Goal: Communication & Community: Answer question/provide support

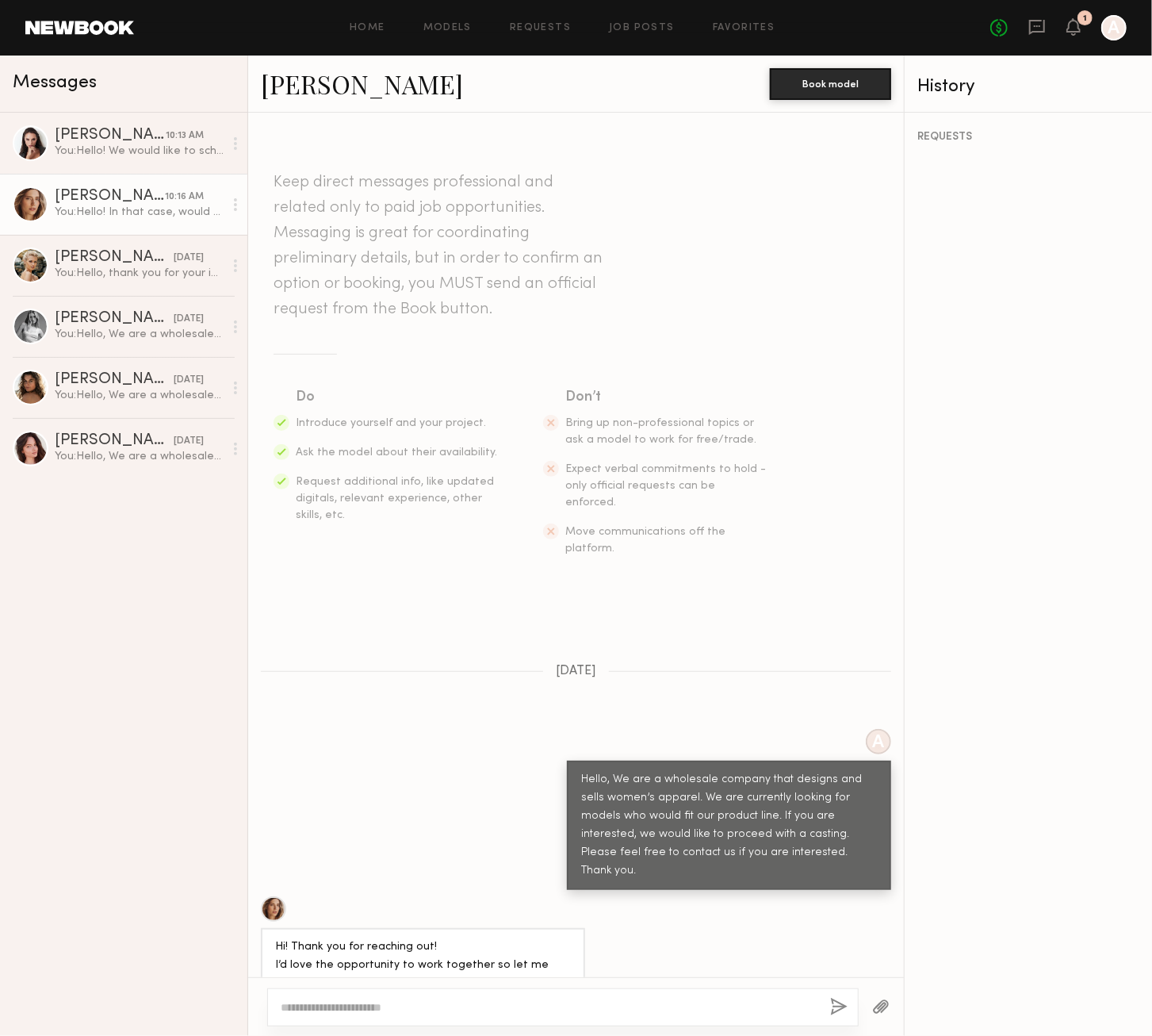
scroll to position [685, 0]
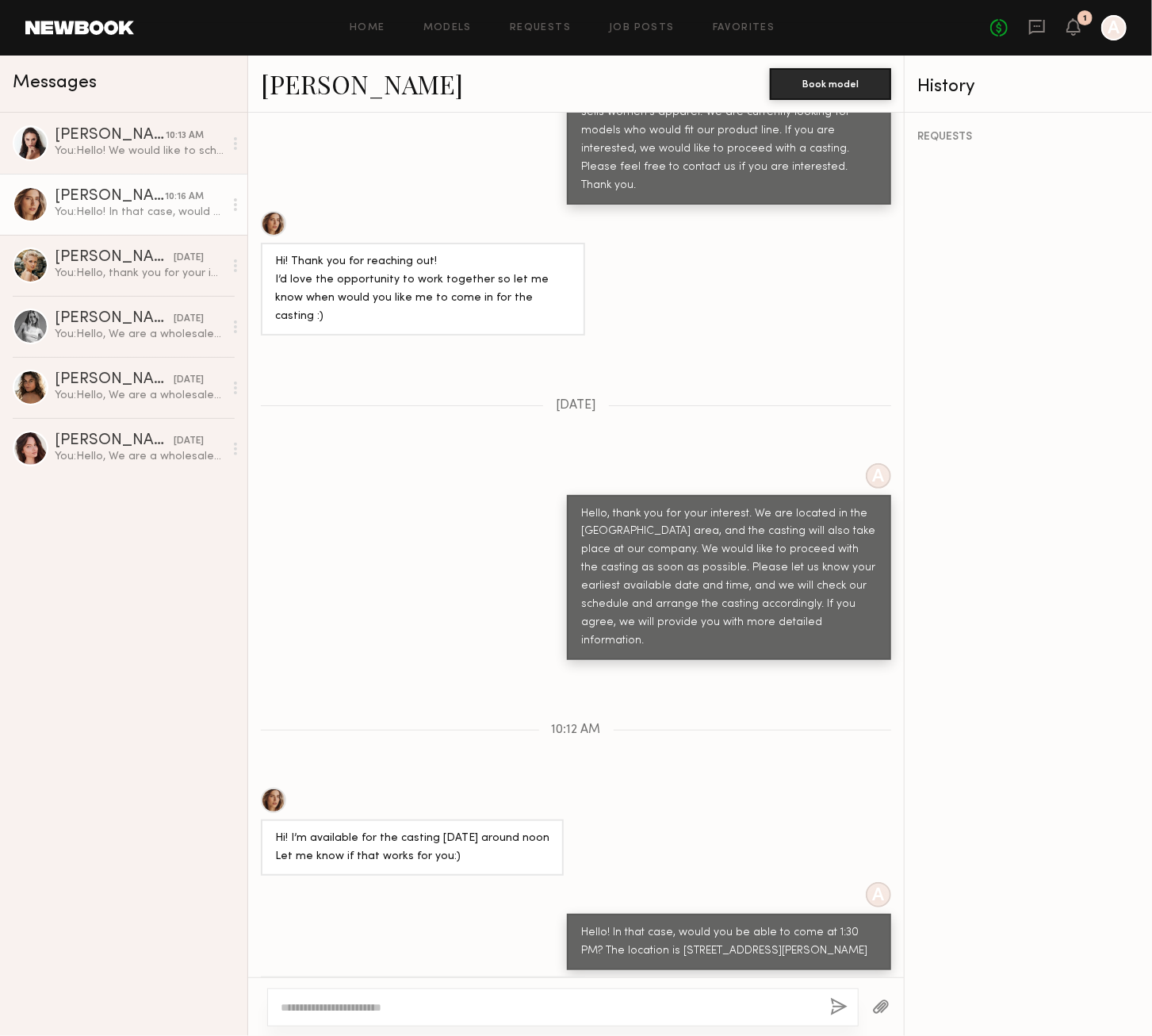
drag, startPoint x: 312, startPoint y: 924, endPoint x: 496, endPoint y: 936, distance: 184.4
click at [452, 986] on div "Sure! Could you please also share a contact number in case a have trouble findi…" at bounding box center [423, 1014] width 296 height 55
click at [469, 986] on div "Sure! Could you please also share a contact number in case a have trouble findi…" at bounding box center [423, 1014] width 296 height 55
click at [539, 986] on div "Sure! Could you please also share a contact number in case a have trouble findi…" at bounding box center [423, 1014] width 296 height 55
click at [475, 1000] on textarea at bounding box center [548, 1006] width 537 height 16
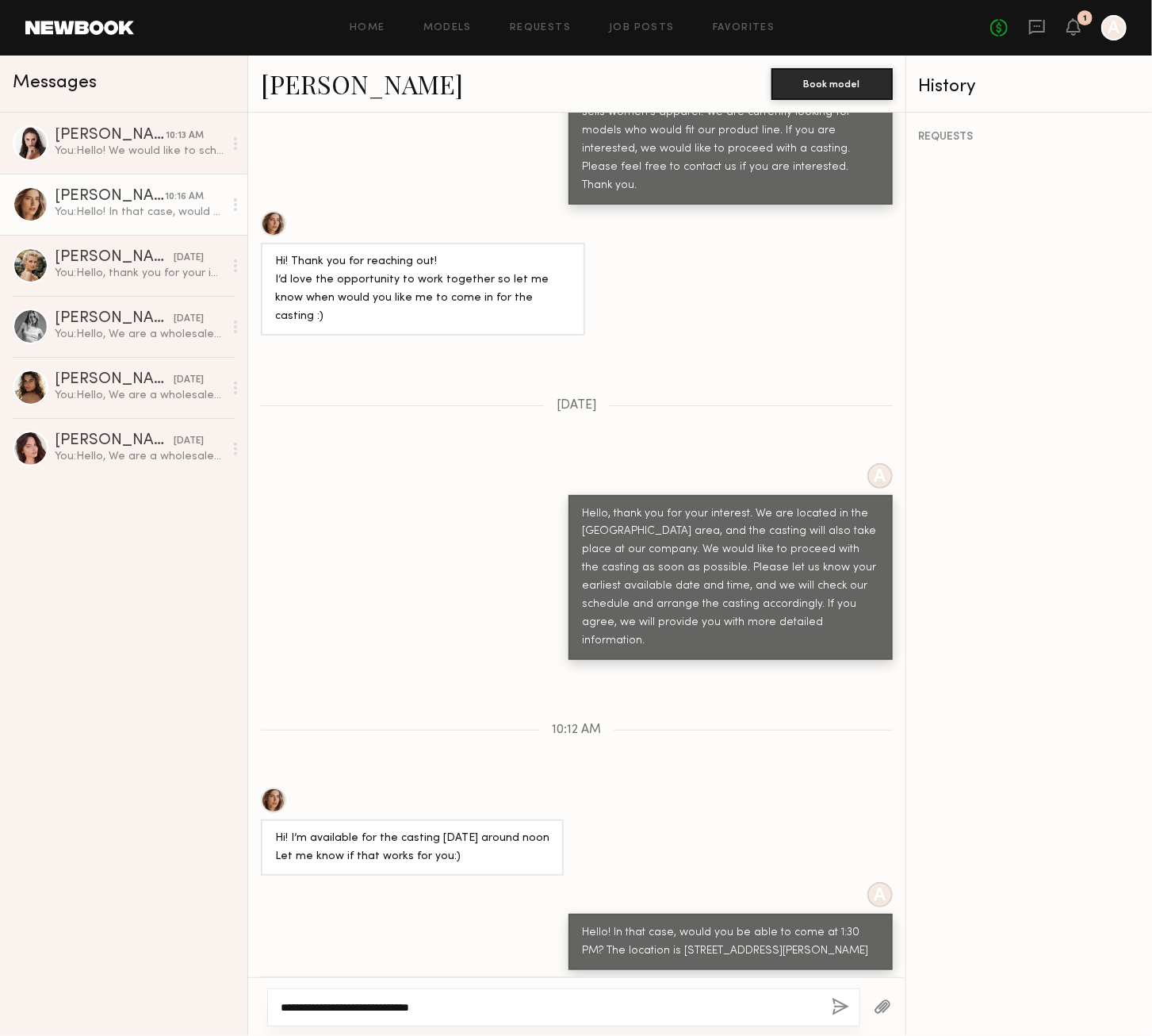
type textarea "**********"
click at [839, 1009] on button "button" at bounding box center [840, 1007] width 18 height 20
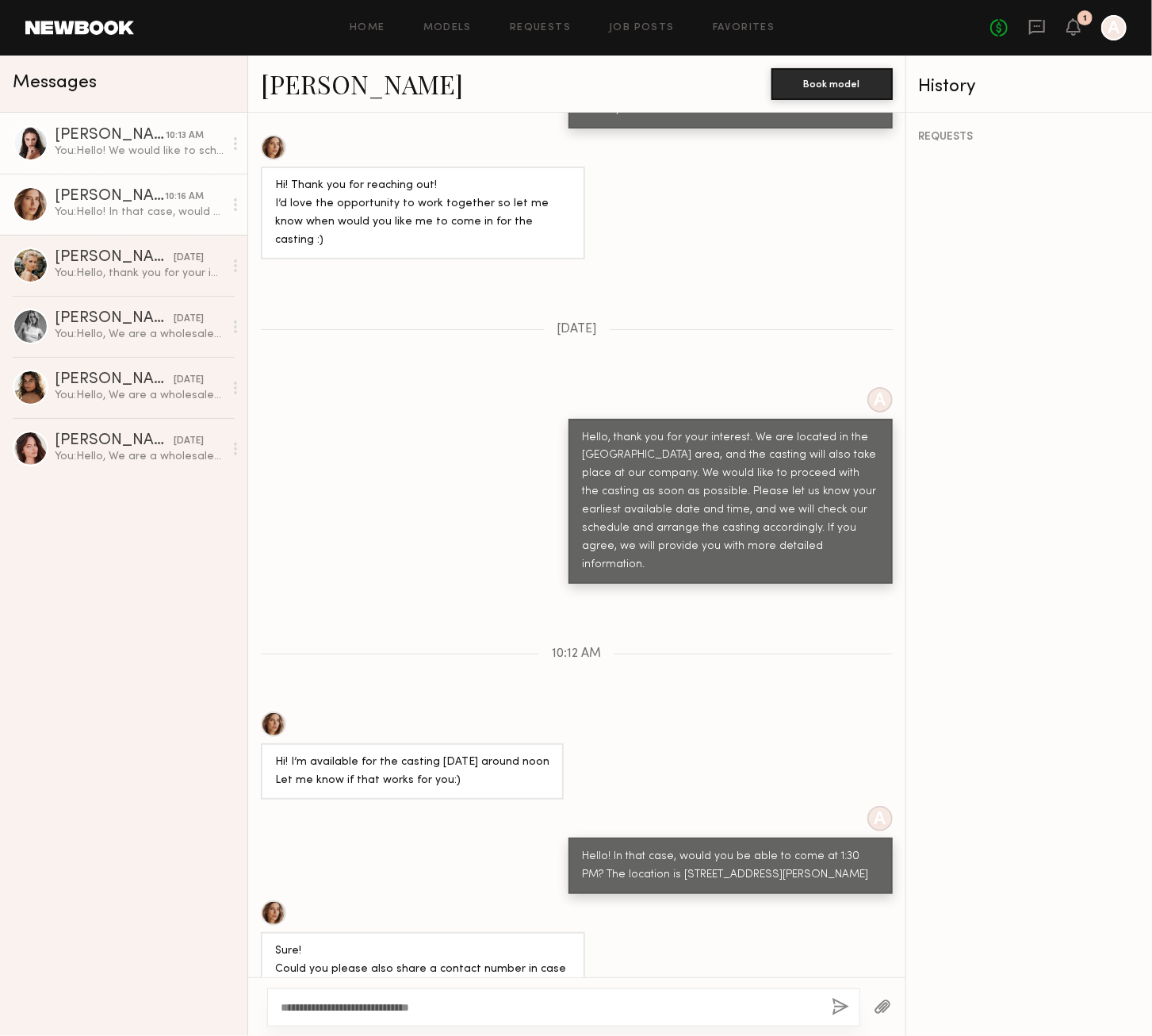
scroll to position [859, 0]
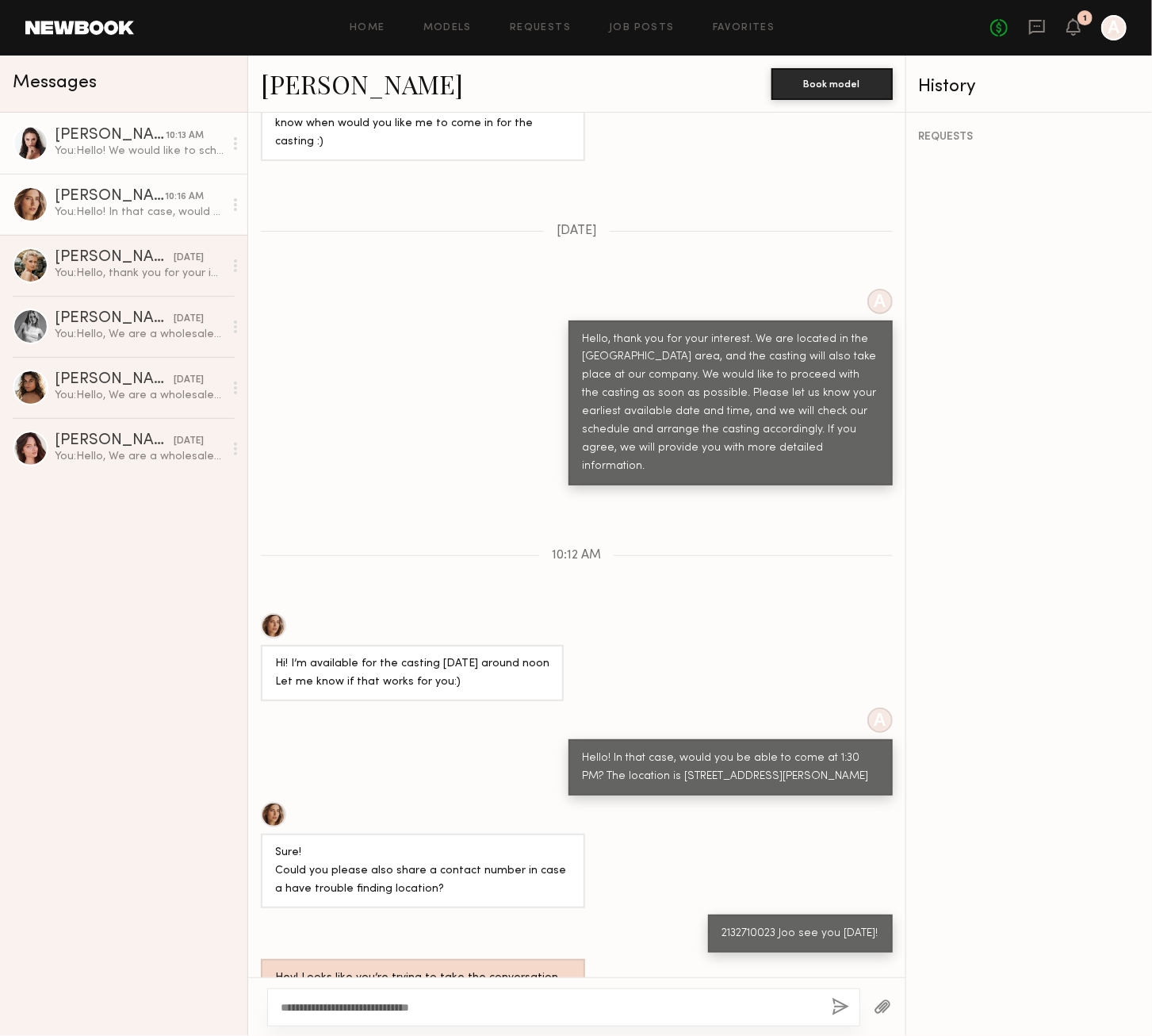
click at [173, 156] on div "You: Hello! We would like to schedule the casting for [DATE], [DATE] 11:30 AM. …" at bounding box center [139, 151] width 169 height 15
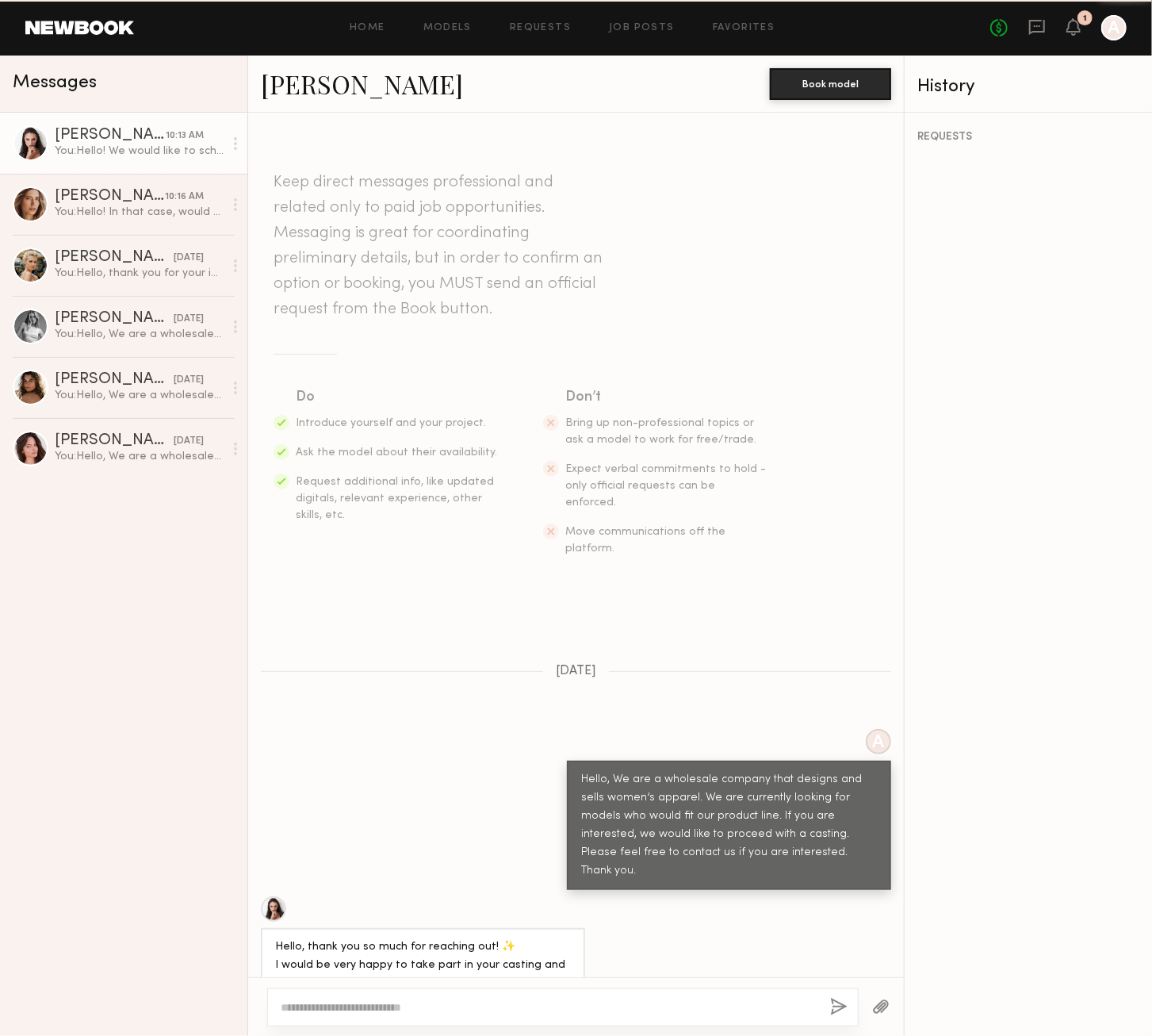
scroll to position [816, 0]
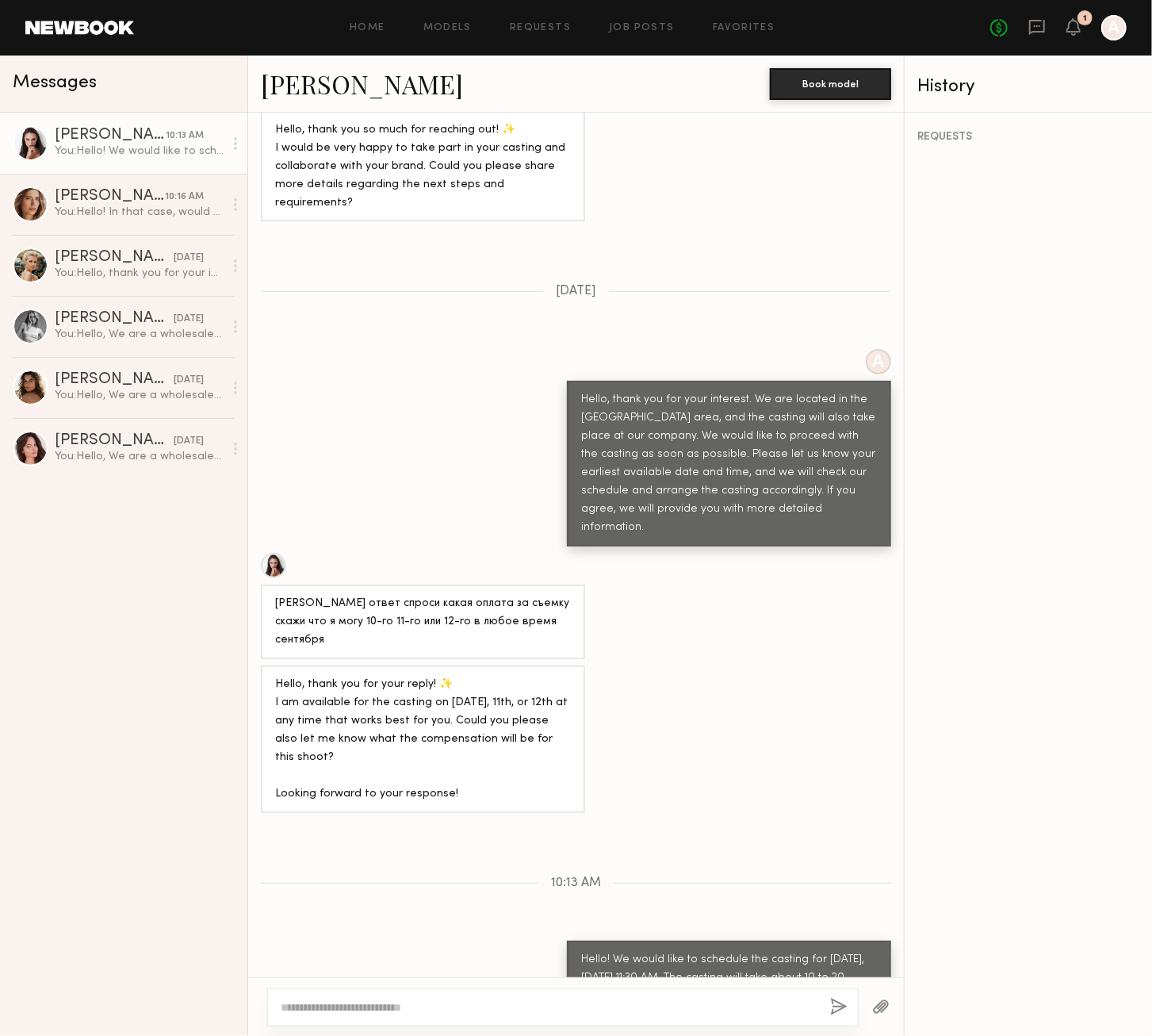
click at [548, 1010] on textarea at bounding box center [548, 1006] width 537 height 16
paste textarea "**********"
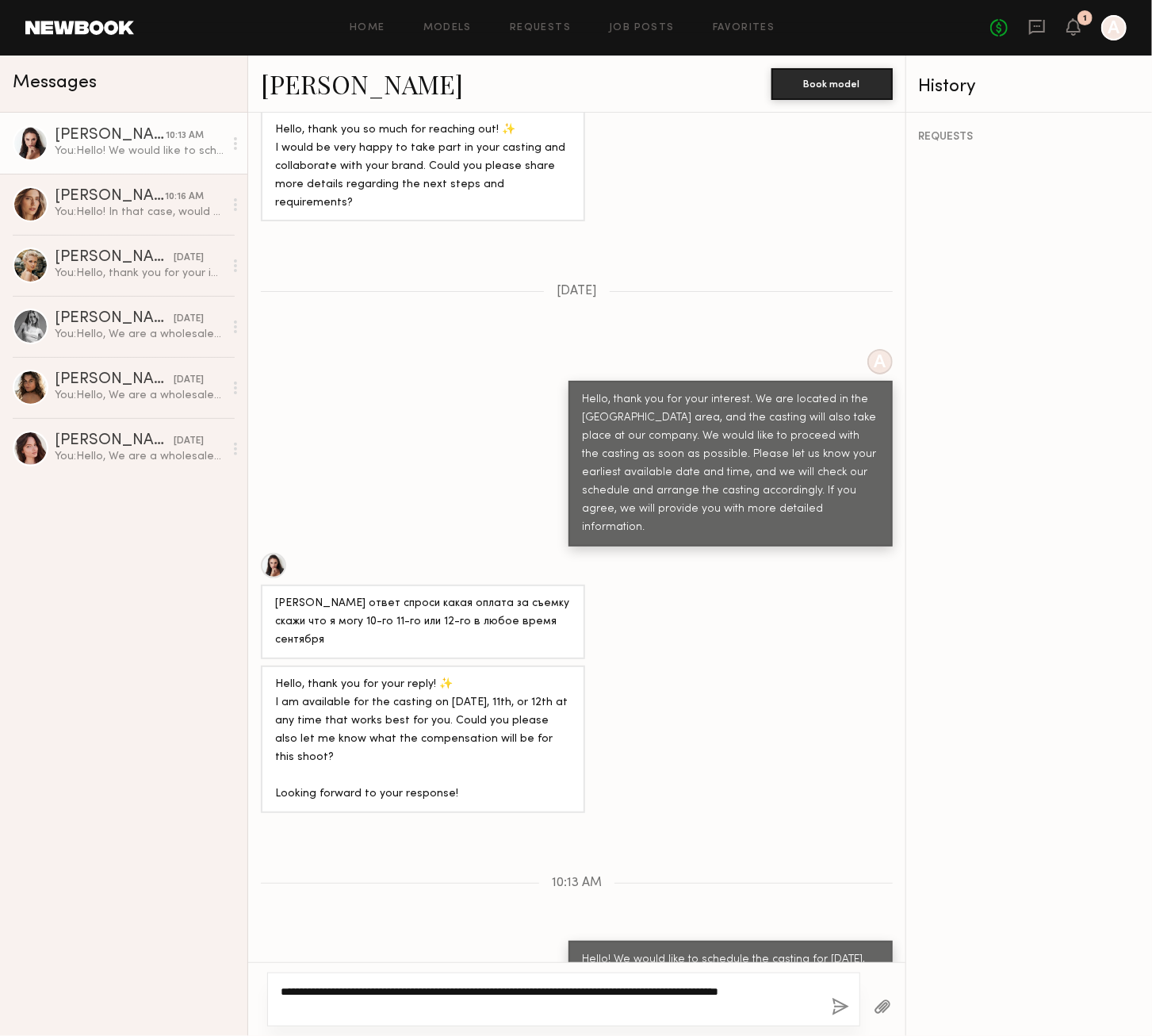
type textarea "**********"
click at [842, 1001] on button "button" at bounding box center [840, 1007] width 18 height 20
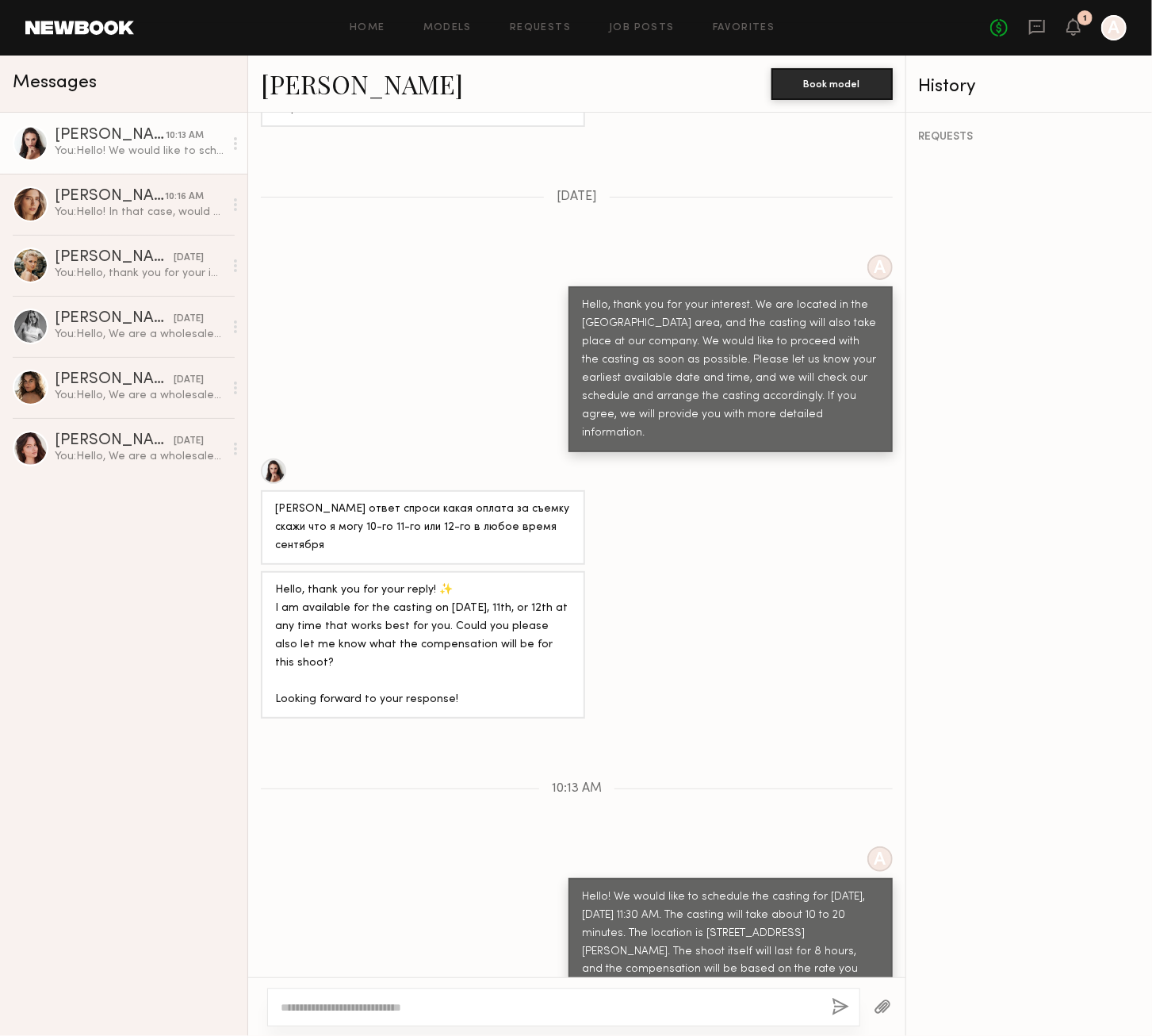
click at [783, 1008] on textarea at bounding box center [549, 1006] width 538 height 16
drag, startPoint x: 752, startPoint y: 946, endPoint x: 1020, endPoint y: 947, distance: 268.0
click at [1020, 947] on div "Messages [PERSON_NAME] 10:13 AM You: Hello! We would like to schedule the casti…" at bounding box center [576, 545] width 1152 height 980
click at [725, 893] on div "Hello! We would like to schedule the casting for [DATE], [DATE] 11:30 AM. The c…" at bounding box center [731, 943] width 324 height 129
click at [118, 192] on div "[PERSON_NAME]" at bounding box center [110, 196] width 110 height 16
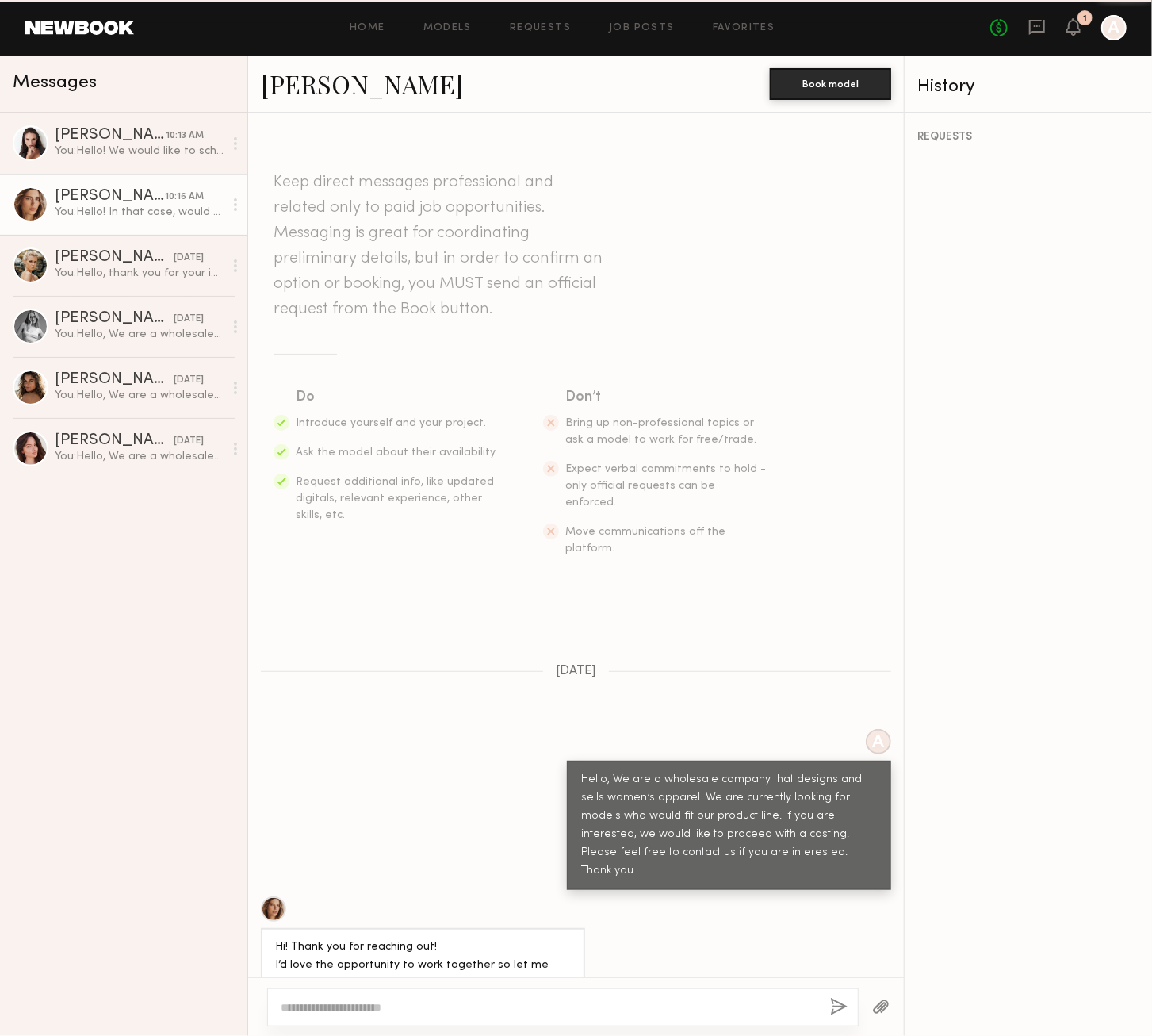
scroll to position [859, 0]
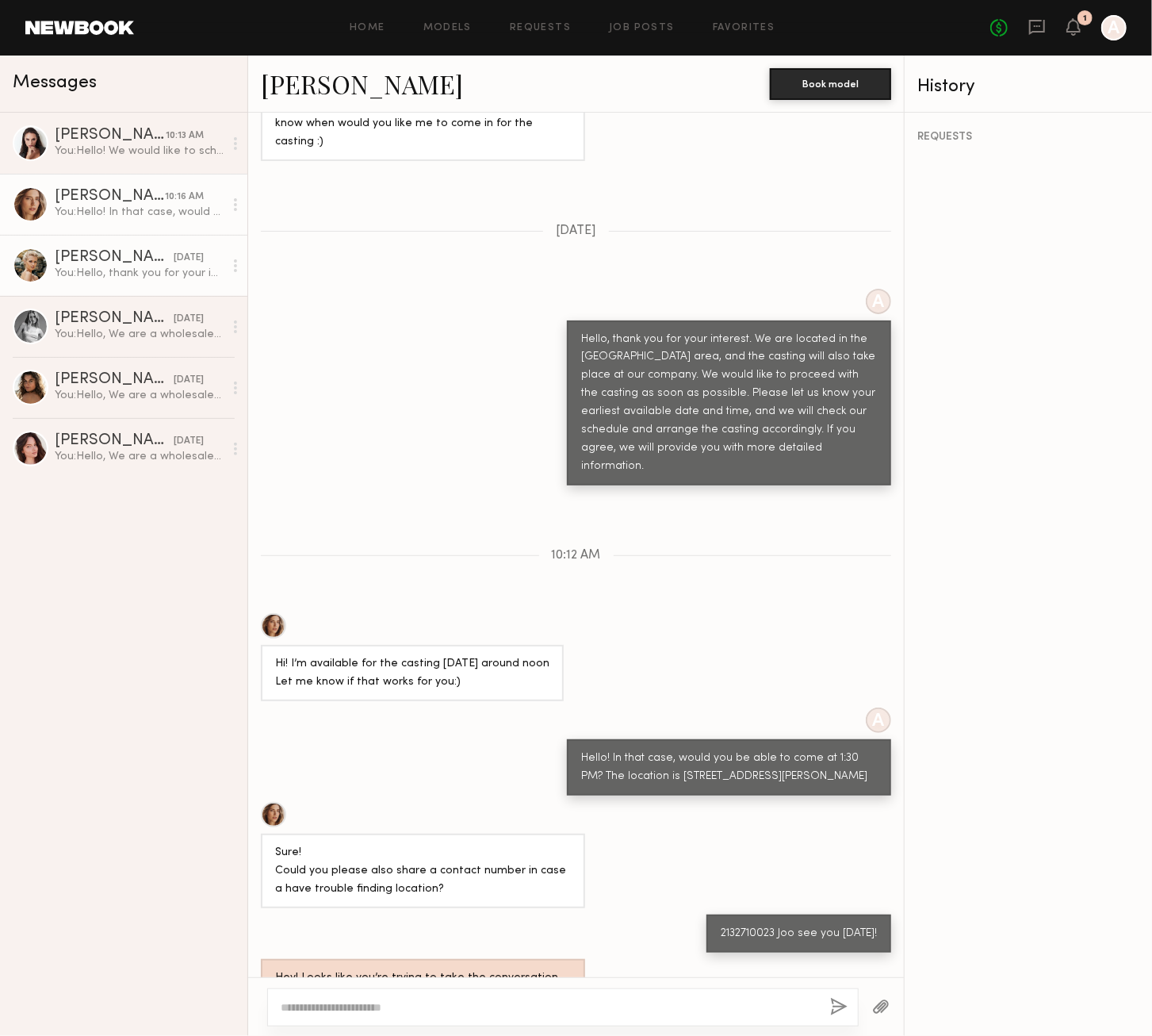
click at [116, 265] on div "[PERSON_NAME]" at bounding box center [114, 257] width 119 height 16
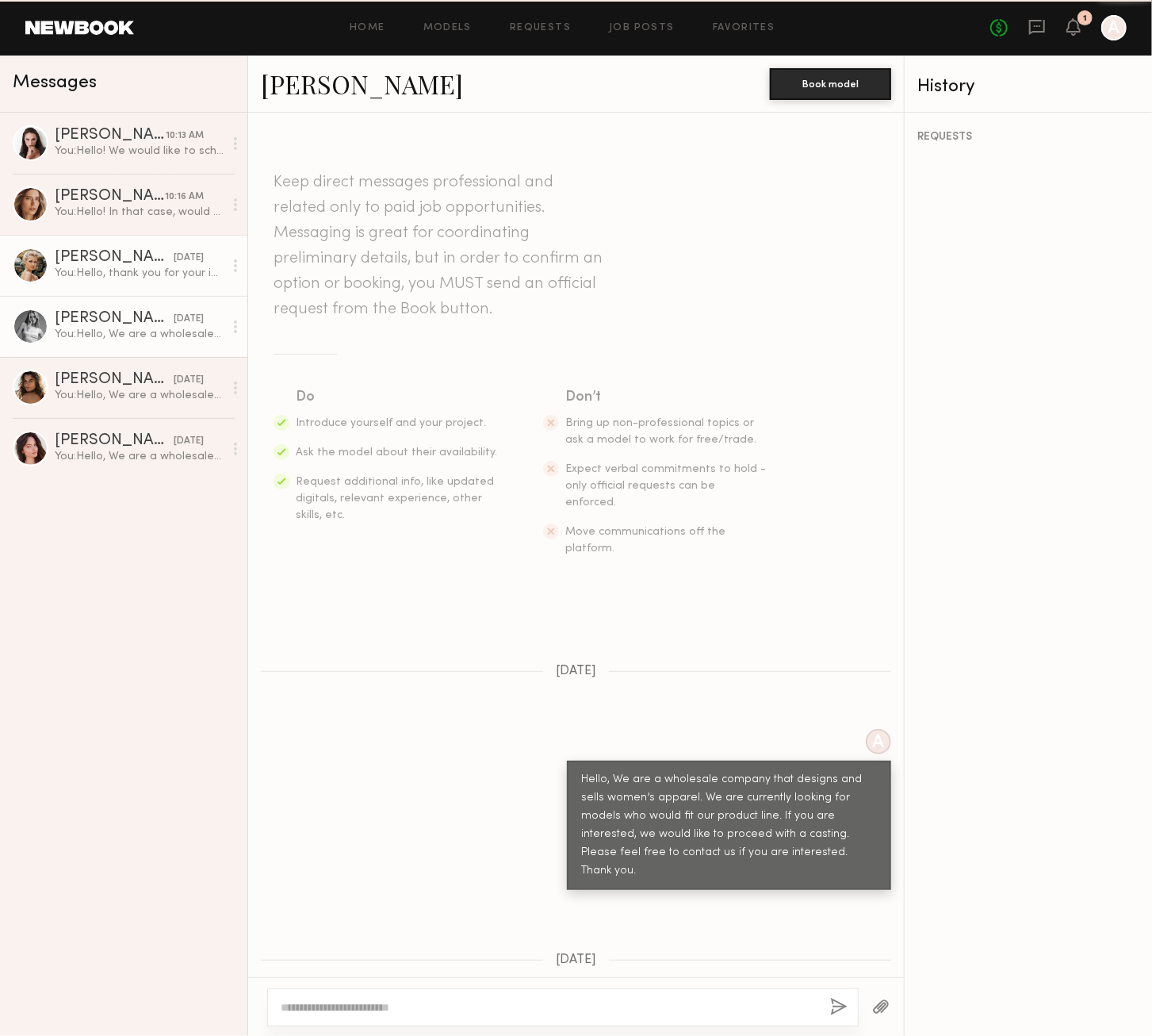
scroll to position [261, 0]
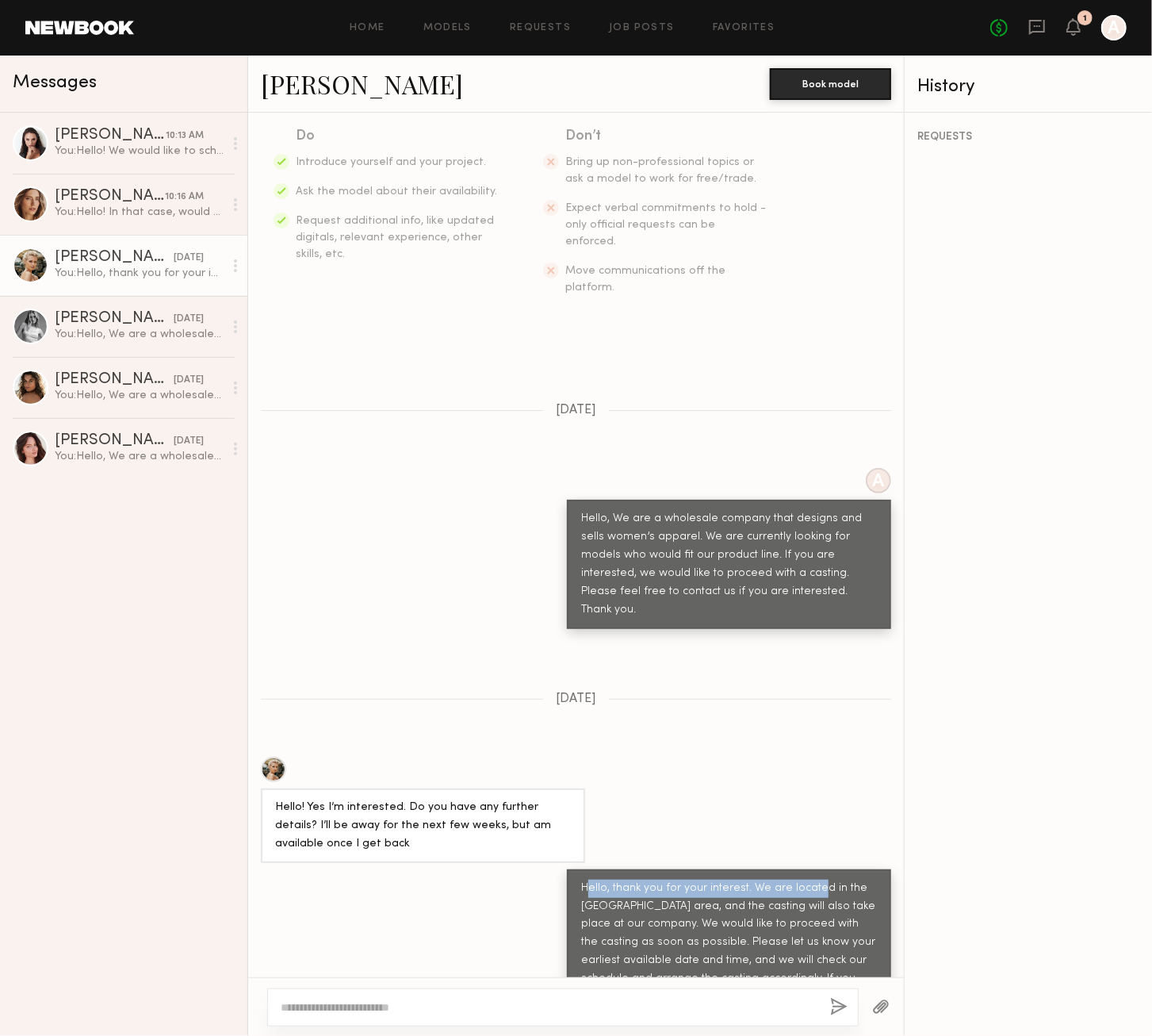
drag, startPoint x: 628, startPoint y: 830, endPoint x: 805, endPoint y: 842, distance: 177.4
click at [804, 879] on div "Hello, thank you for your interest. We are located in the [GEOGRAPHIC_DATA] are…" at bounding box center [729, 952] width 296 height 146
click at [821, 879] on div "Hello, thank you for your interest. We are located in the [GEOGRAPHIC_DATA] are…" at bounding box center [729, 952] width 296 height 146
drag, startPoint x: 600, startPoint y: 846, endPoint x: 736, endPoint y: 843, distance: 136.0
click at [732, 879] on div "Hello, thank you for your interest. We are located in the [GEOGRAPHIC_DATA] are…" at bounding box center [729, 952] width 296 height 146
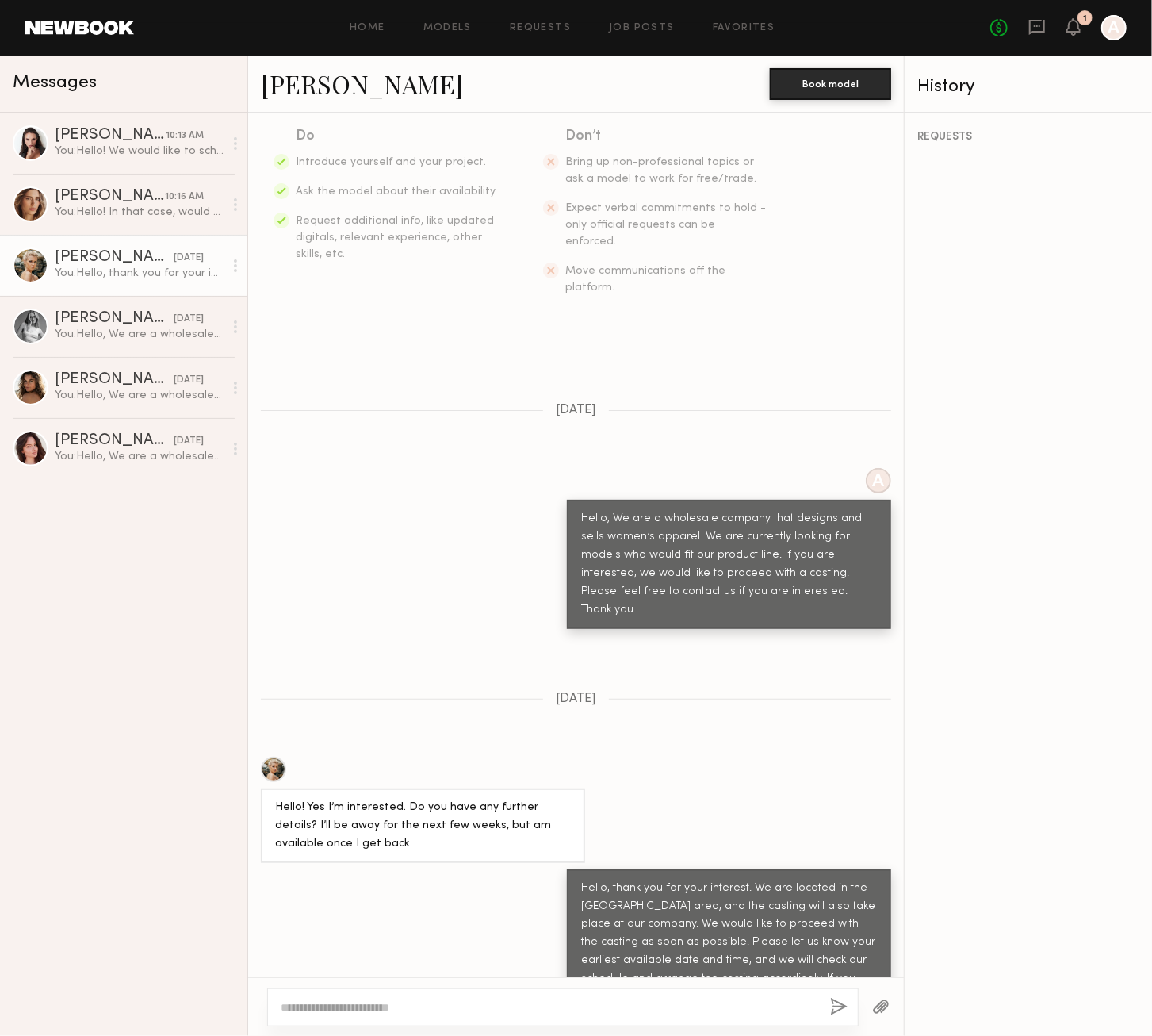
click at [758, 879] on div "Hello, thank you for your interest. We are located in the [GEOGRAPHIC_DATA] are…" at bounding box center [729, 952] width 296 height 146
drag, startPoint x: 739, startPoint y: 857, endPoint x: 760, endPoint y: 854, distance: 21.2
click at [747, 879] on div "Hello, thank you for your interest. We are located in the [GEOGRAPHIC_DATA] are…" at bounding box center [729, 952] width 296 height 146
click at [826, 879] on div "Hello, thank you for your interest. We are located in the [GEOGRAPHIC_DATA] are…" at bounding box center [729, 952] width 296 height 146
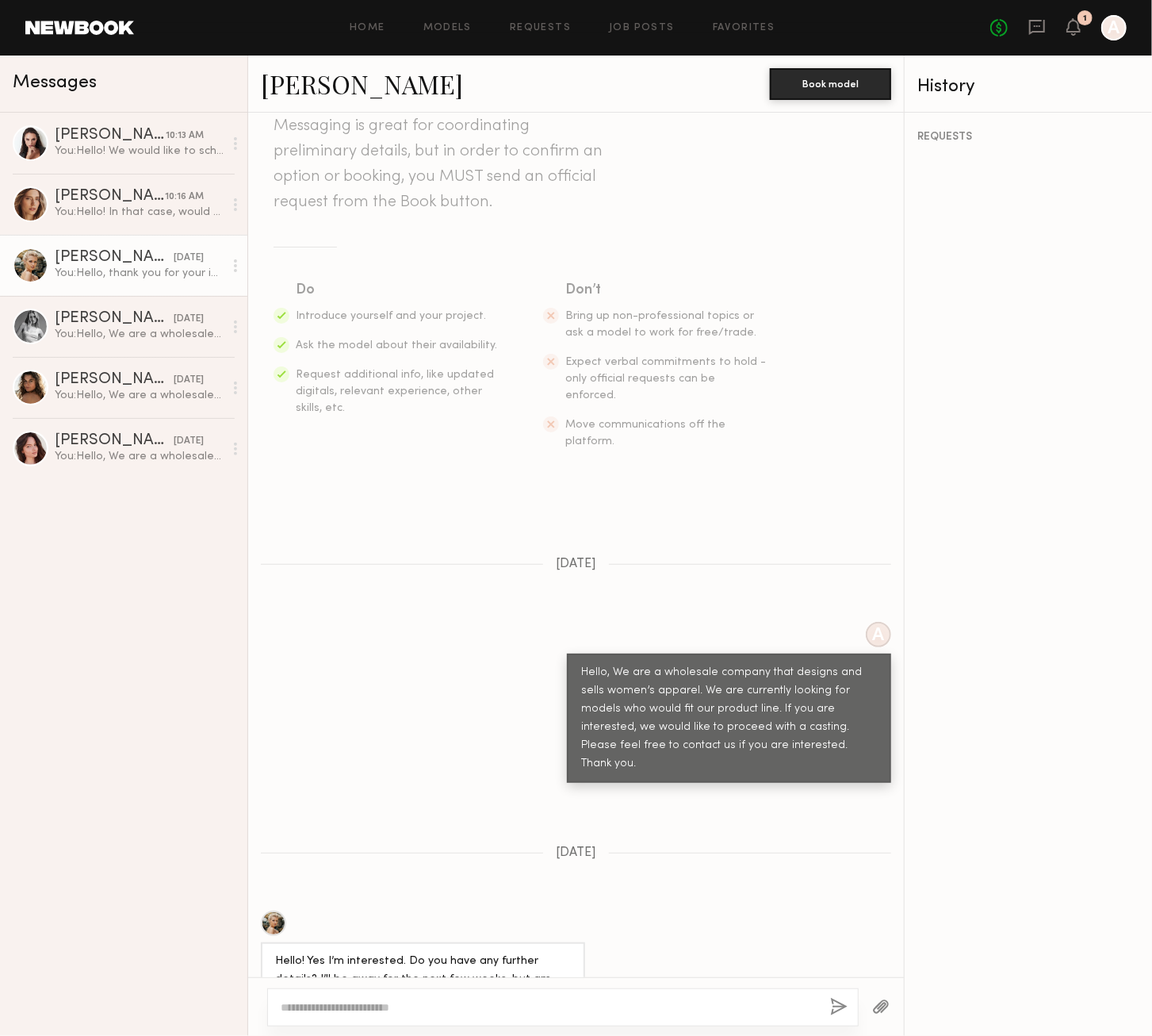
scroll to position [0, 0]
